Goal: Transaction & Acquisition: Purchase product/service

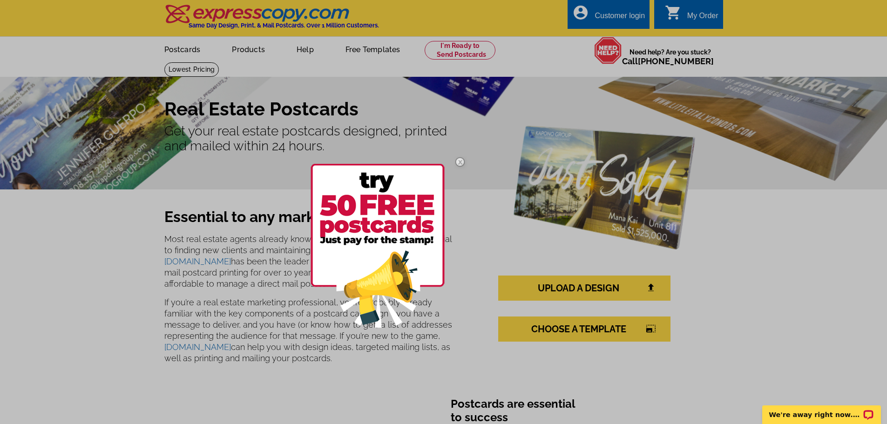
click at [247, 49] on div at bounding box center [443, 212] width 887 height 424
click at [558, 291] on div at bounding box center [443, 212] width 887 height 424
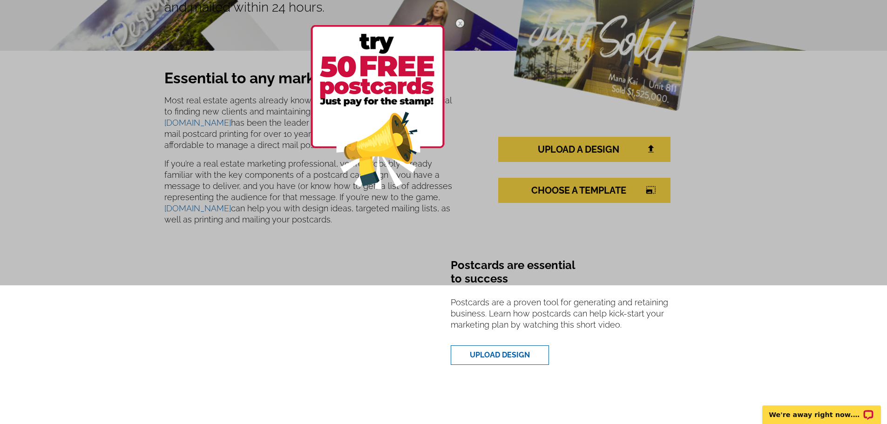
scroll to position [140, 0]
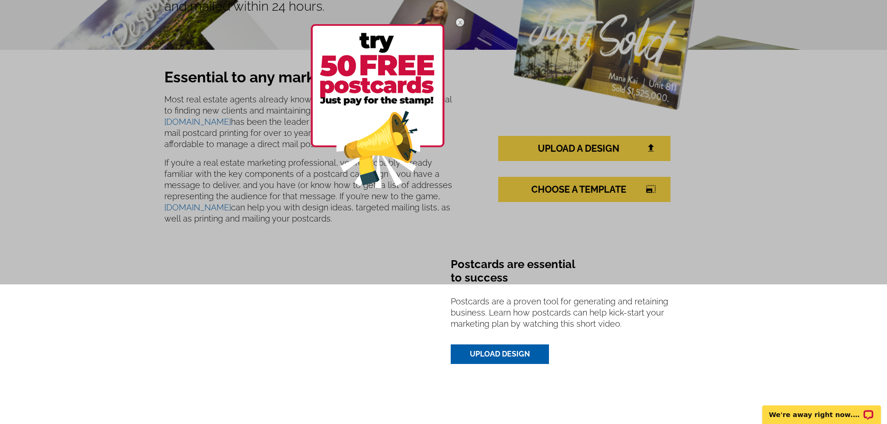
click at [505, 355] on link "UPLOAD DESIGN" at bounding box center [500, 355] width 98 height 20
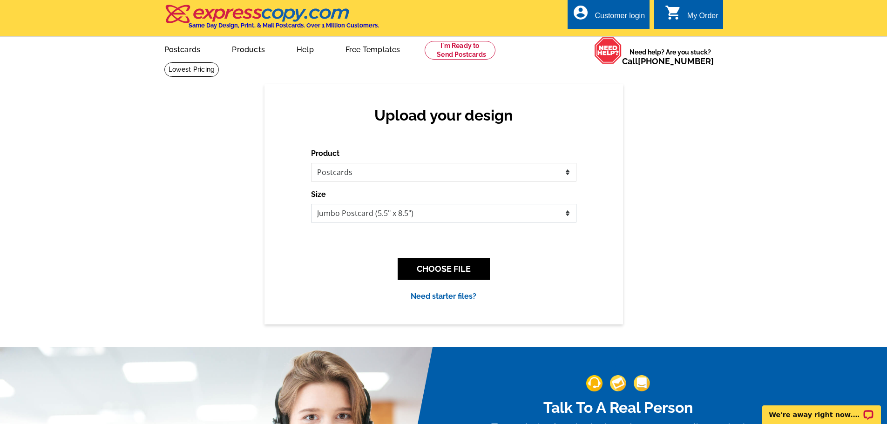
click at [567, 212] on select "Jumbo Postcard (5.5" x 8.5") Regular Postcard (4.25" x 5.6") Panoramic Postcard…" at bounding box center [444, 213] width 266 height 19
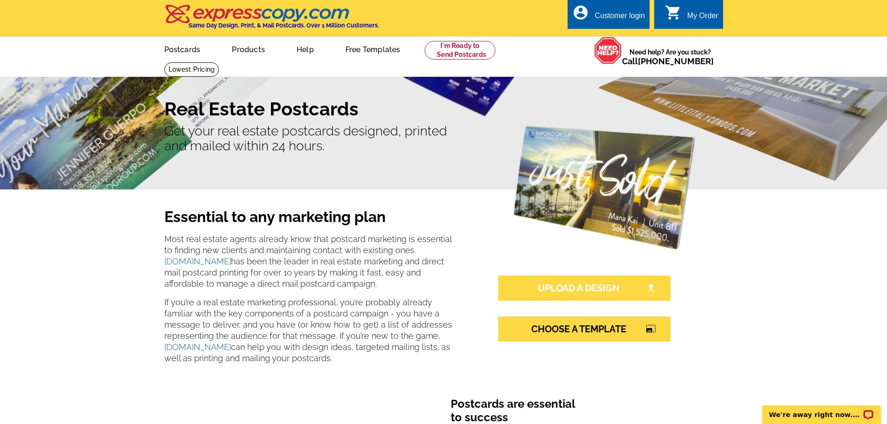
click at [559, 288] on link "UPLOAD A DESIGN" at bounding box center [584, 288] width 172 height 25
